Goal: Check status: Check status

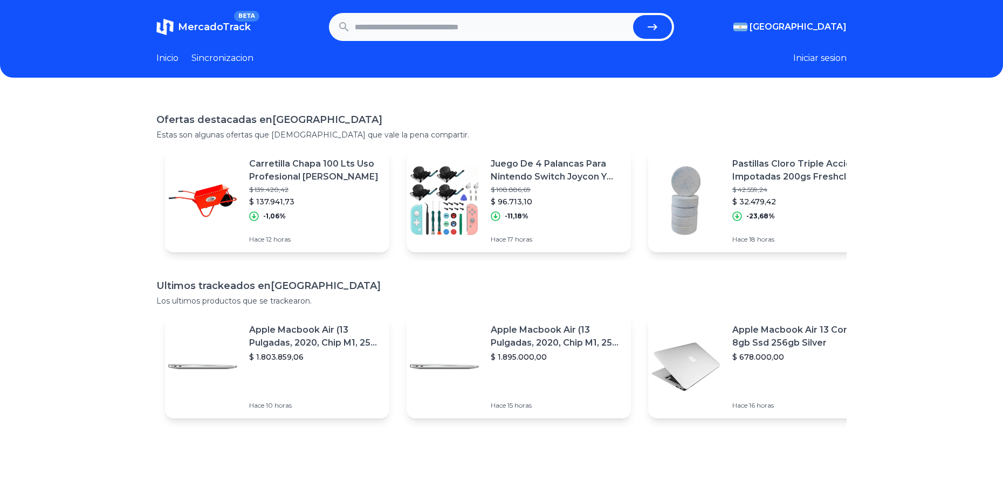
click at [483, 31] on input "text" at bounding box center [492, 27] width 274 height 24
paste input "**********"
click at [659, 28] on icon "submit" at bounding box center [652, 27] width 13 height 13
type input "**********"
